Goal: Information Seeking & Learning: Check status

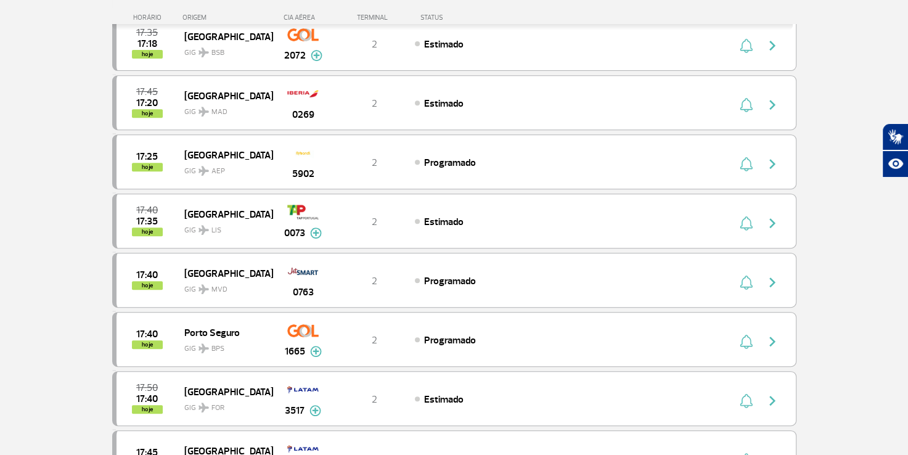
scroll to position [493, 0]
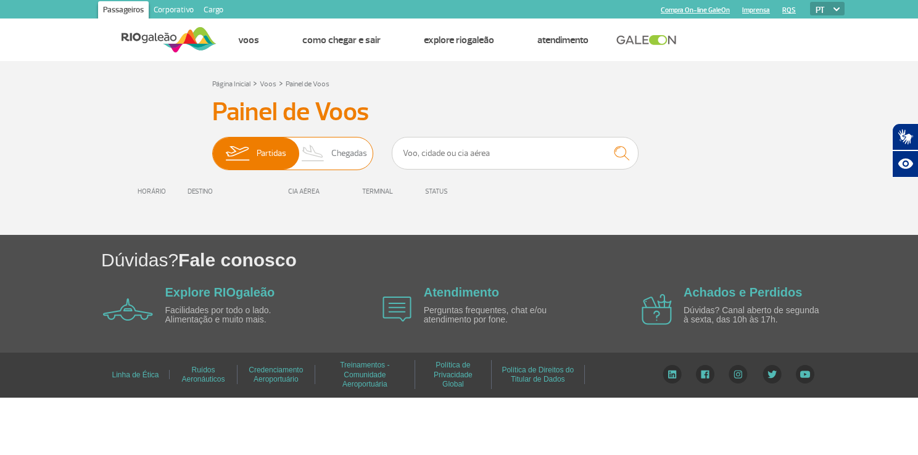
click at [344, 157] on span "Chegadas" at bounding box center [349, 154] width 36 height 32
click at [212, 147] on input "Partidas Chegadas" at bounding box center [212, 147] width 0 height 0
